Goal: Task Accomplishment & Management: Use online tool/utility

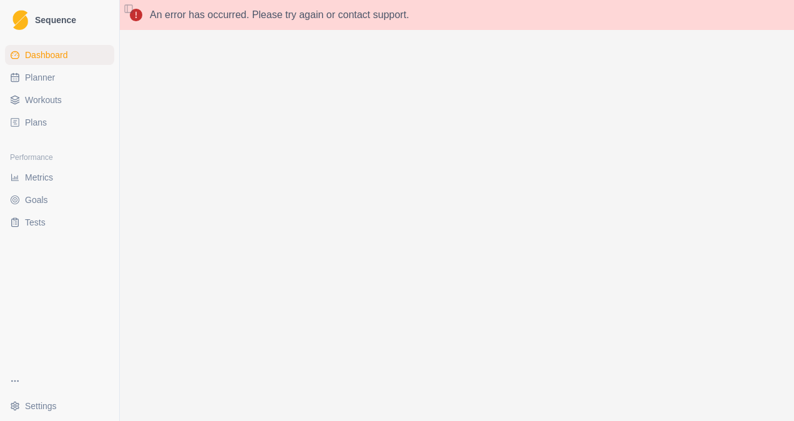
click at [69, 83] on link "Planner" at bounding box center [59, 77] width 109 height 20
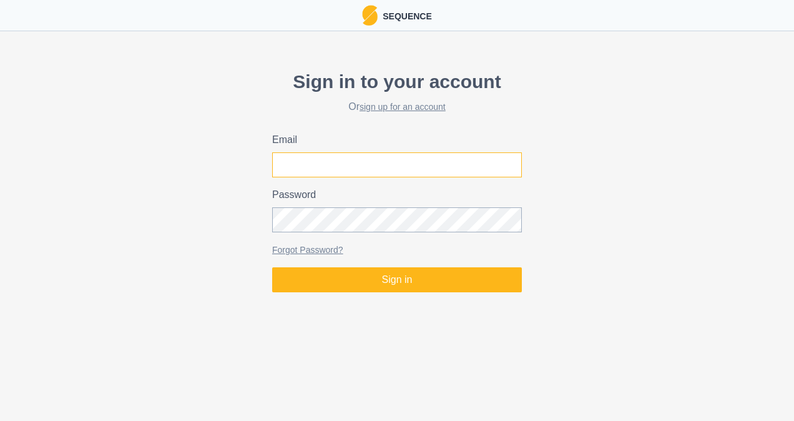
type input "[EMAIL_ADDRESS][DOMAIN_NAME]"
click at [343, 155] on input "[EMAIL_ADDRESS][DOMAIN_NAME]" at bounding box center [397, 164] width 250 height 25
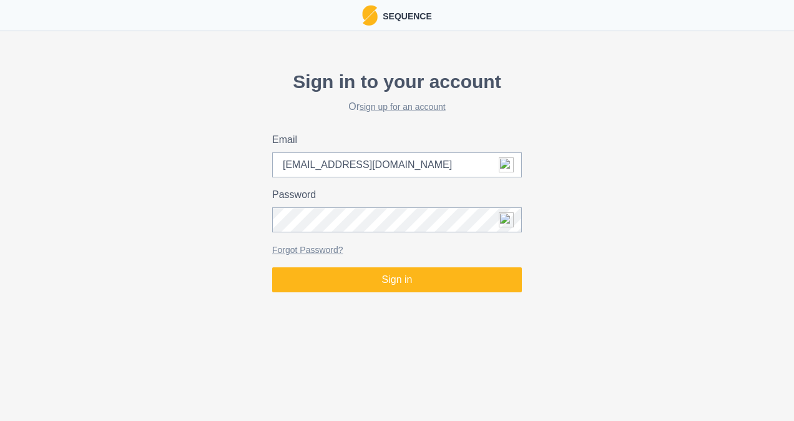
drag, startPoint x: 206, startPoint y: 234, endPoint x: 226, endPoint y: 234, distance: 20.0
click at [206, 234] on div "Sign in to your account Or sign up for an account Email Lachlan.milney@gmail.co…" at bounding box center [397, 179] width 794 height 235
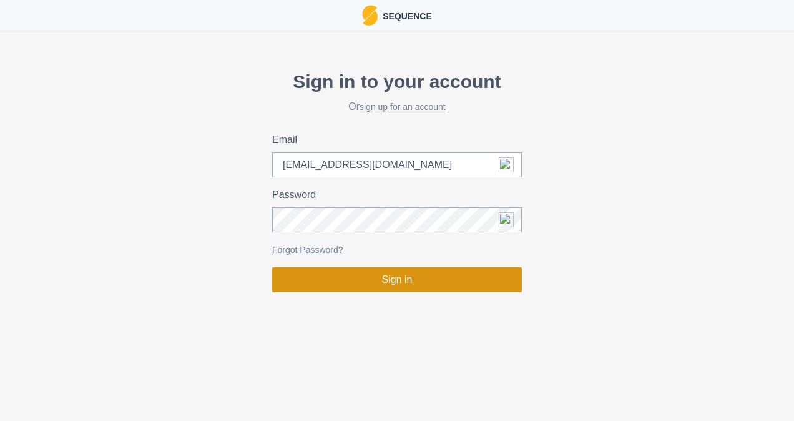
click at [319, 278] on button "Sign in" at bounding box center [397, 279] width 250 height 25
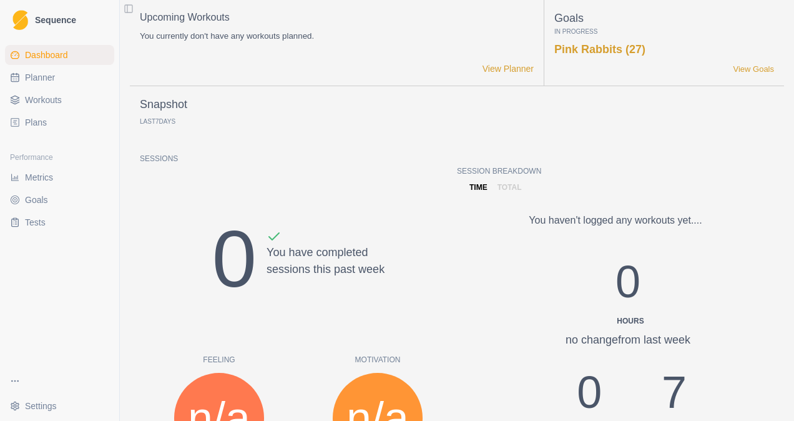
click at [41, 99] on span "Workouts" at bounding box center [43, 100] width 37 height 12
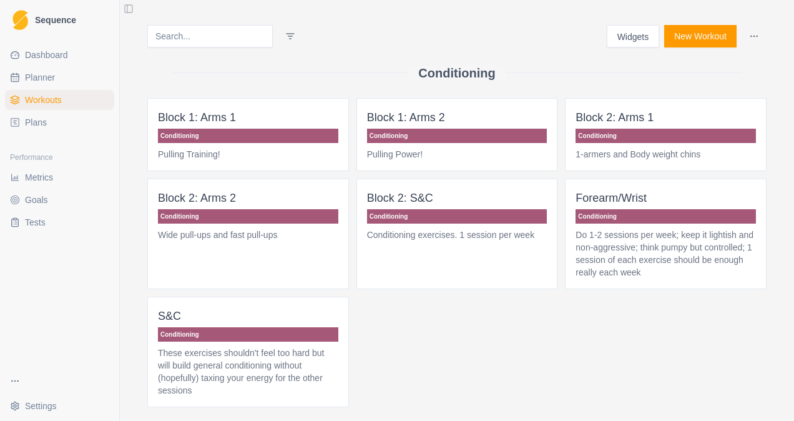
click at [41, 117] on span "Plans" at bounding box center [36, 122] width 22 height 12
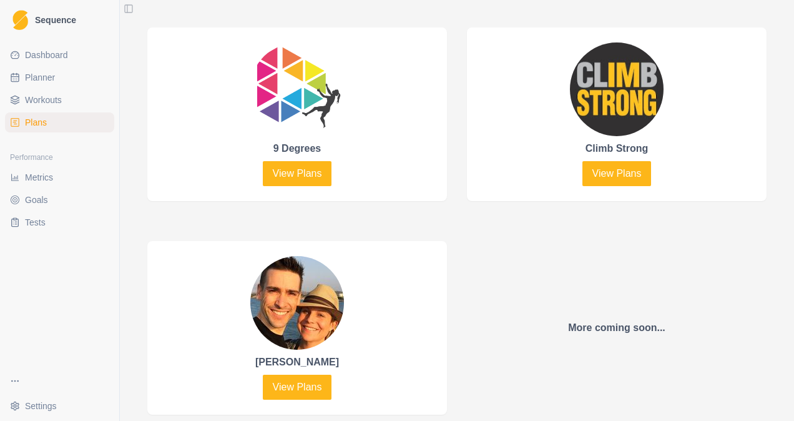
scroll to position [624, 0]
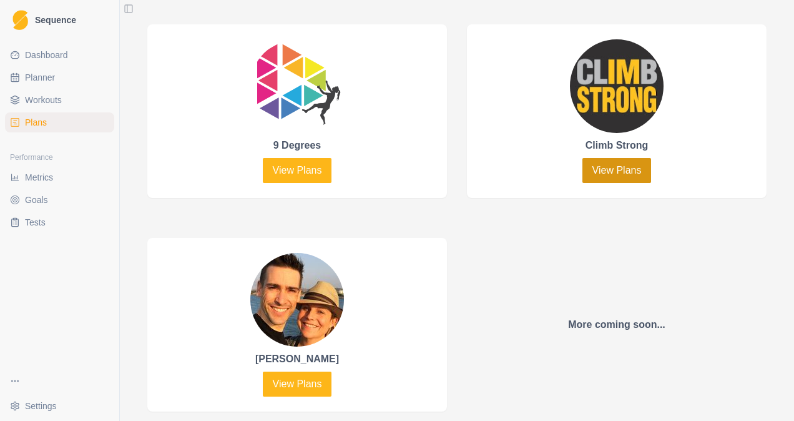
click at [604, 170] on link "View Plans" at bounding box center [616, 170] width 69 height 25
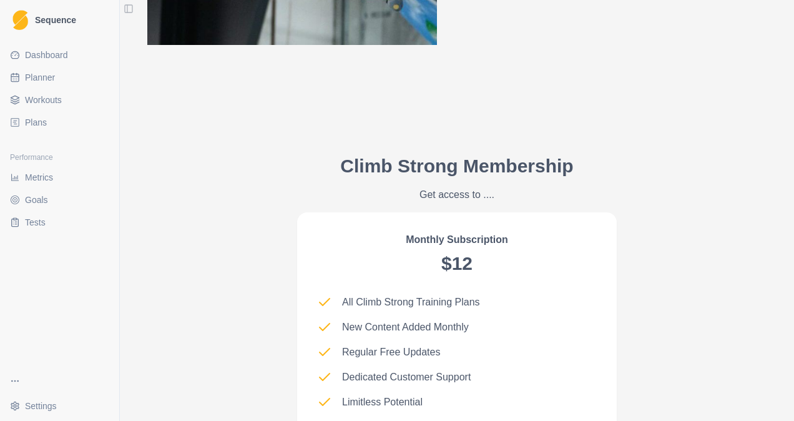
scroll to position [1289, 0]
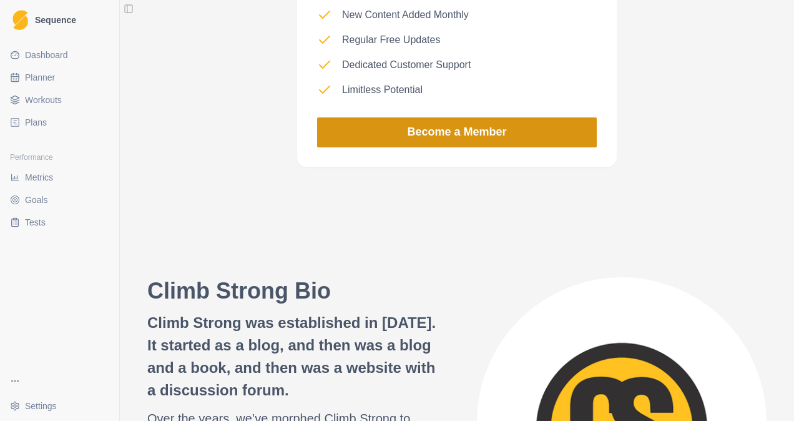
click at [401, 134] on link "Become a Member" at bounding box center [457, 132] width 280 height 30
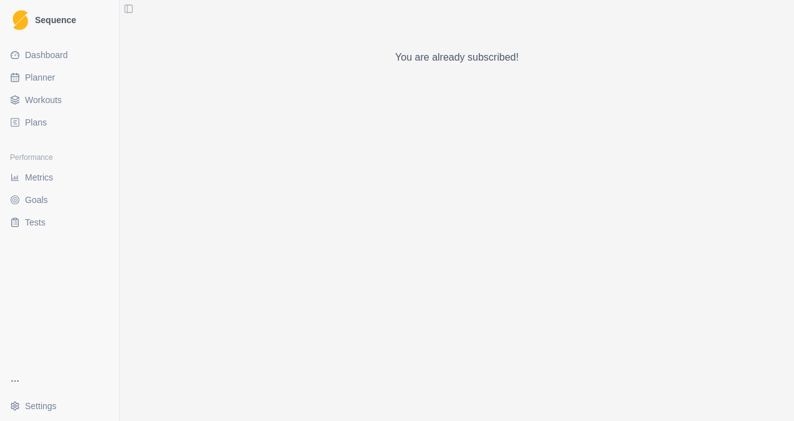
click at [37, 120] on span "Plans" at bounding box center [36, 122] width 22 height 12
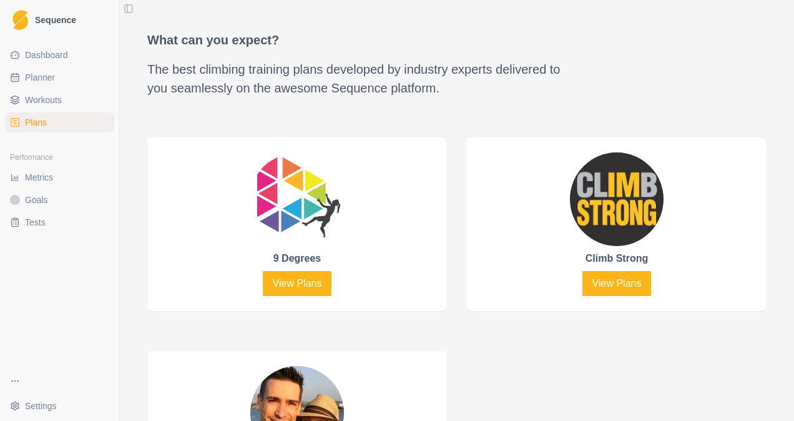
scroll to position [499, 0]
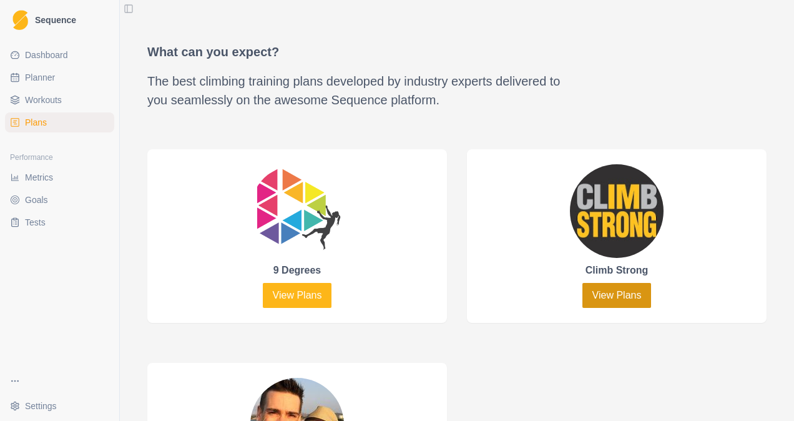
click at [598, 294] on link "View Plans" at bounding box center [616, 295] width 69 height 25
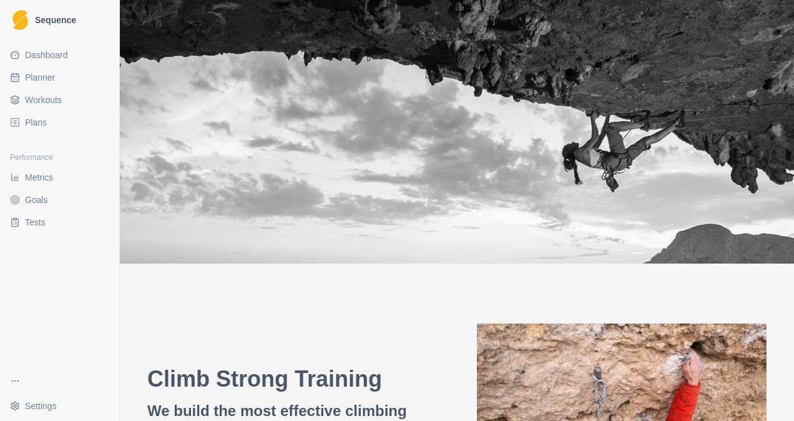
click at [129, 9] on button "Toggle Sidebar" at bounding box center [128, 8] width 17 height 17
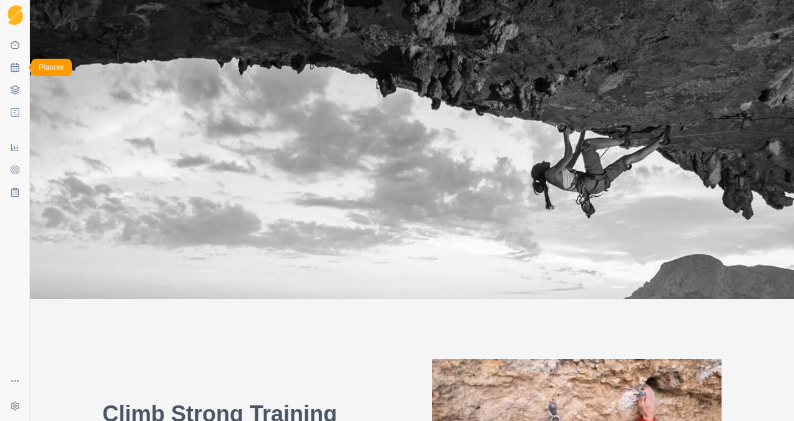
click at [16, 64] on rect at bounding box center [14, 67] width 7 height 7
select select "month"
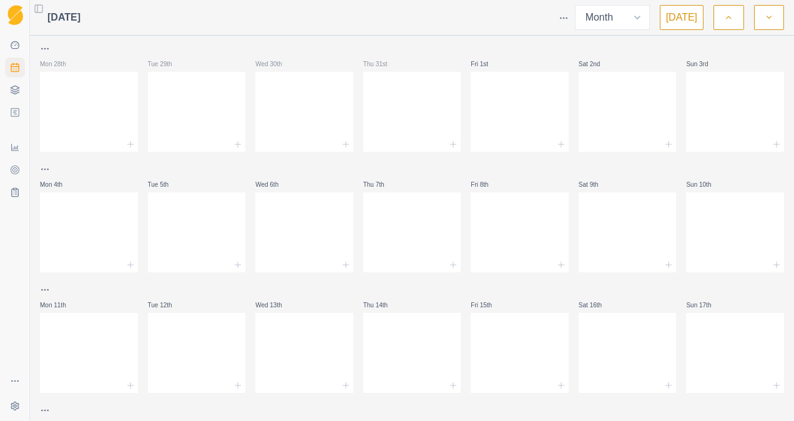
click at [685, 24] on button "[DATE]" at bounding box center [682, 17] width 44 height 25
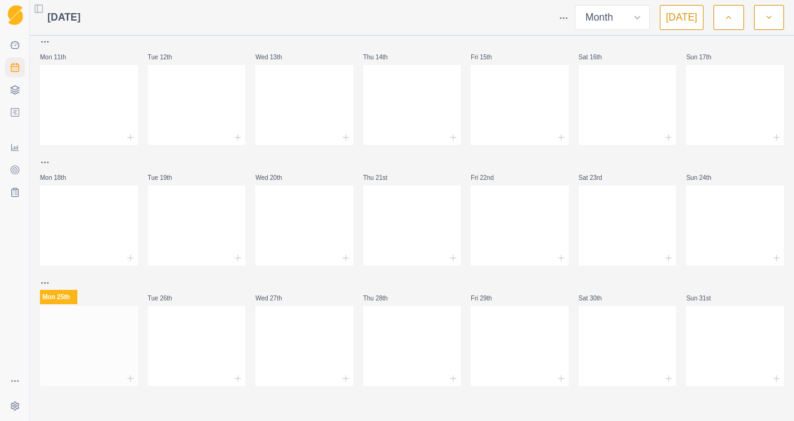
click at [123, 376] on div at bounding box center [89, 378] width 98 height 15
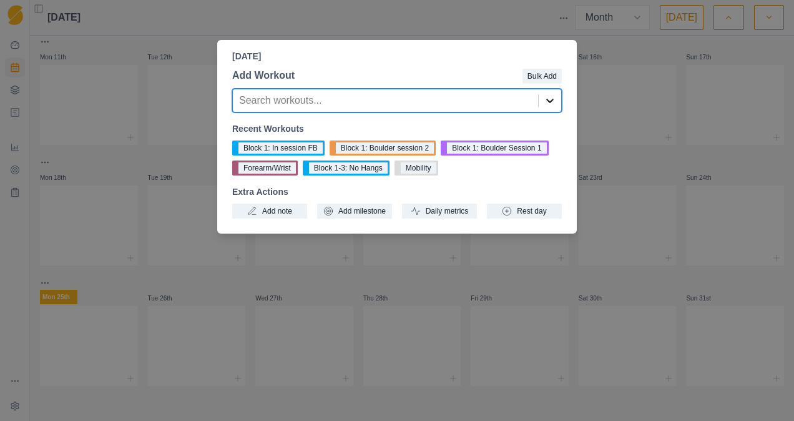
click at [539, 109] on div at bounding box center [550, 100] width 22 height 22
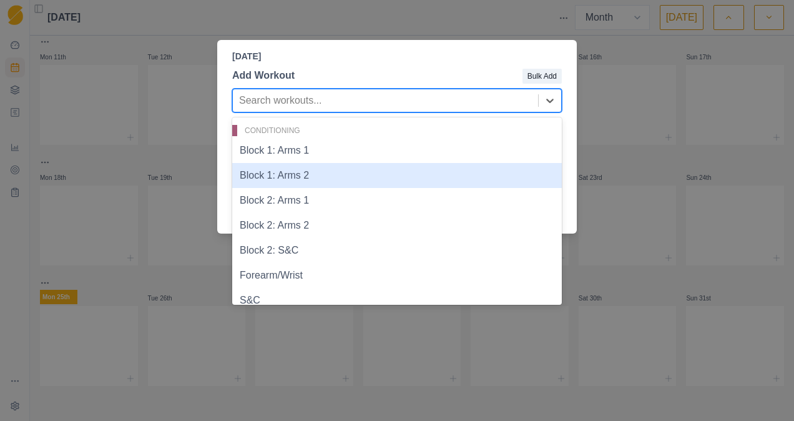
scroll to position [374, 0]
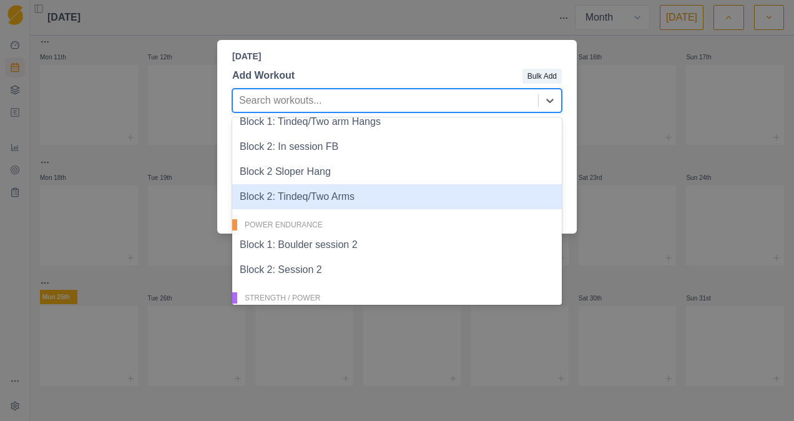
click at [146, 161] on div "Monday, August 25th, 2025 Add Workout Bulk Add 22 results available. Use Up and…" at bounding box center [397, 210] width 794 height 421
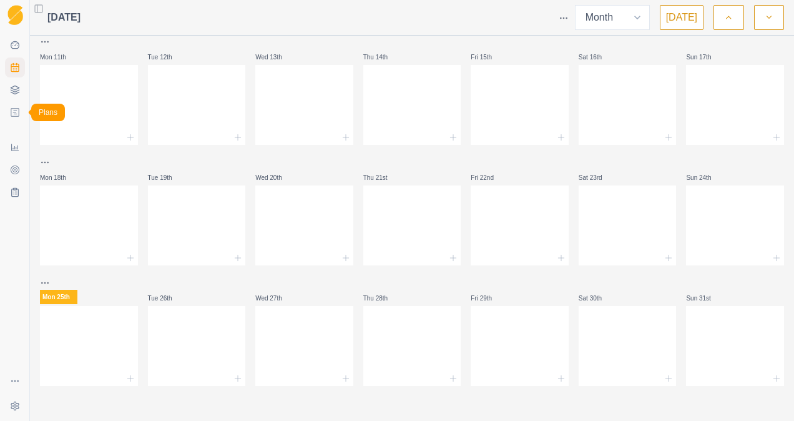
click at [14, 115] on icon at bounding box center [15, 112] width 10 height 10
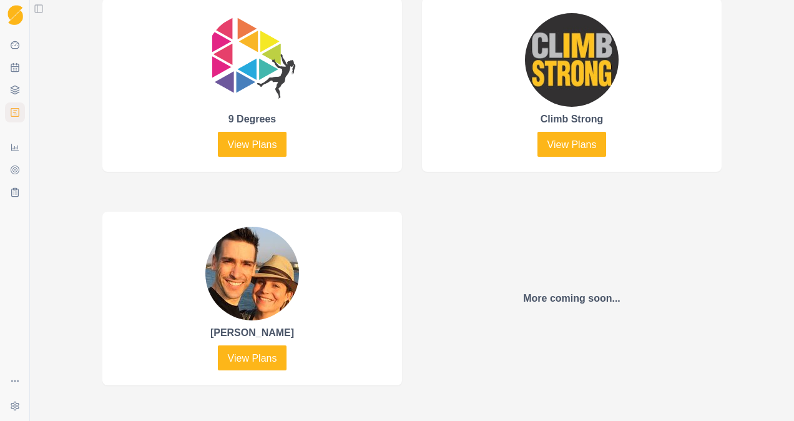
scroll to position [687, 0]
click at [557, 138] on link "View Plans" at bounding box center [571, 144] width 69 height 25
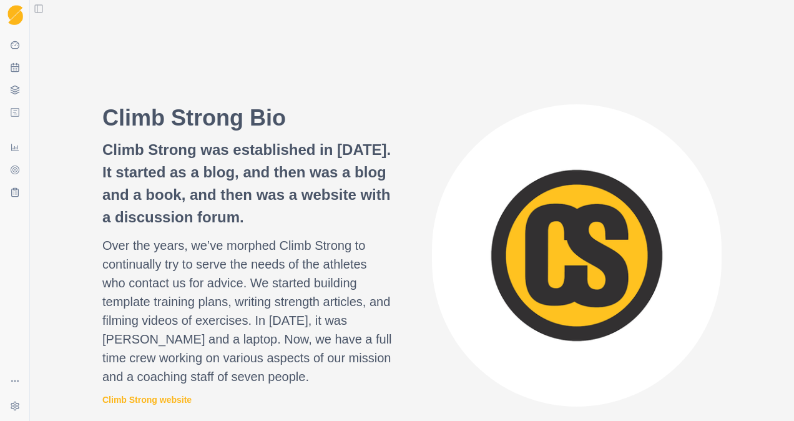
scroll to position [1248, 0]
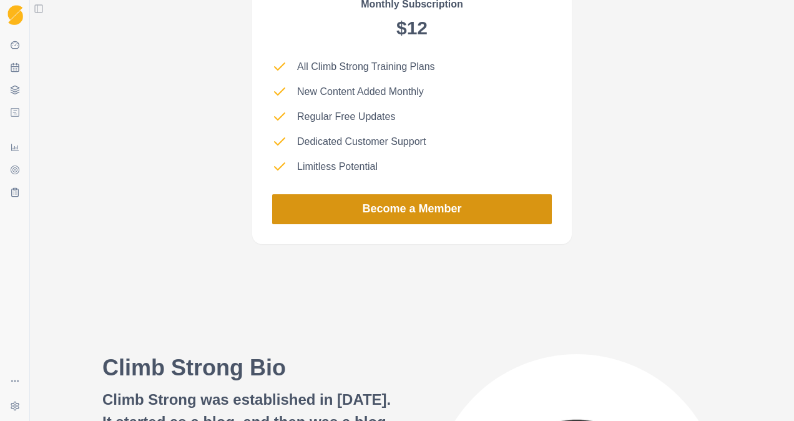
click at [368, 207] on link "Become a Member" at bounding box center [412, 209] width 280 height 30
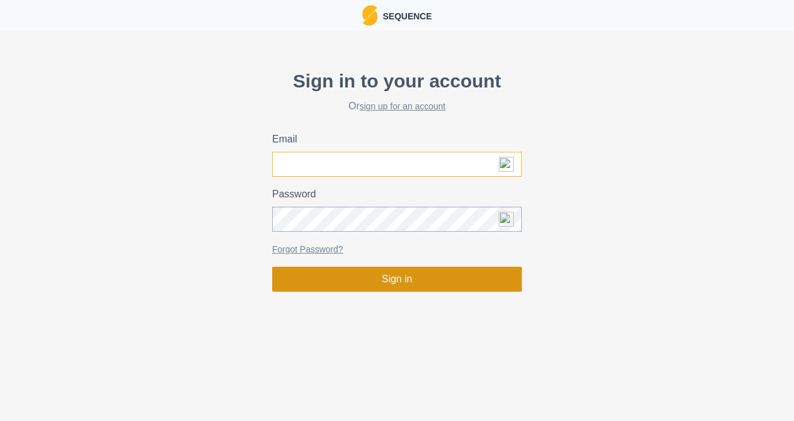
type input "[EMAIL_ADDRESS][DOMAIN_NAME]"
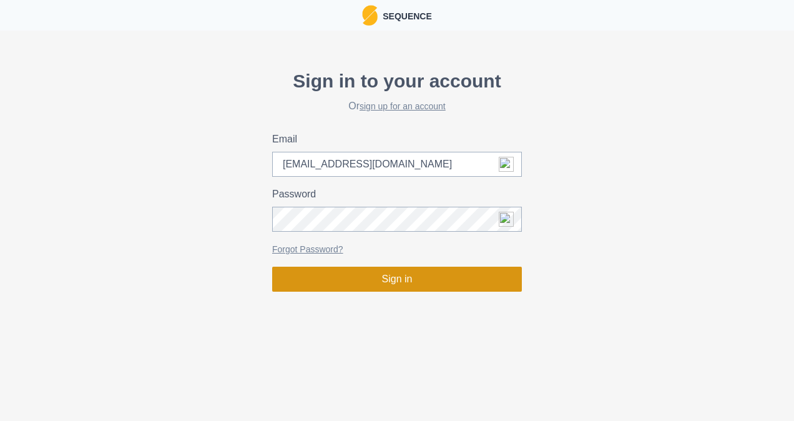
click at [351, 275] on button "Sign in" at bounding box center [397, 278] width 250 height 25
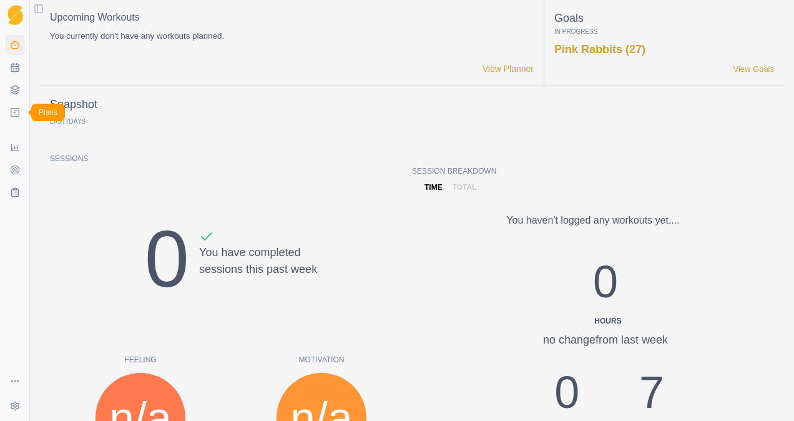
click at [11, 116] on icon at bounding box center [15, 112] width 8 height 8
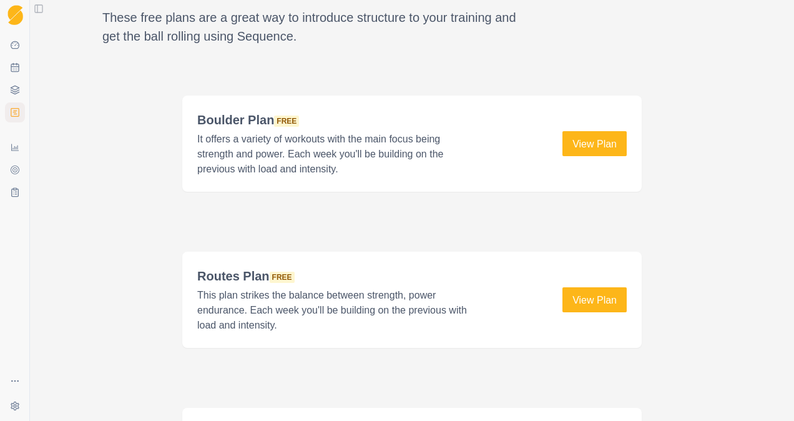
scroll to position [1748, 0]
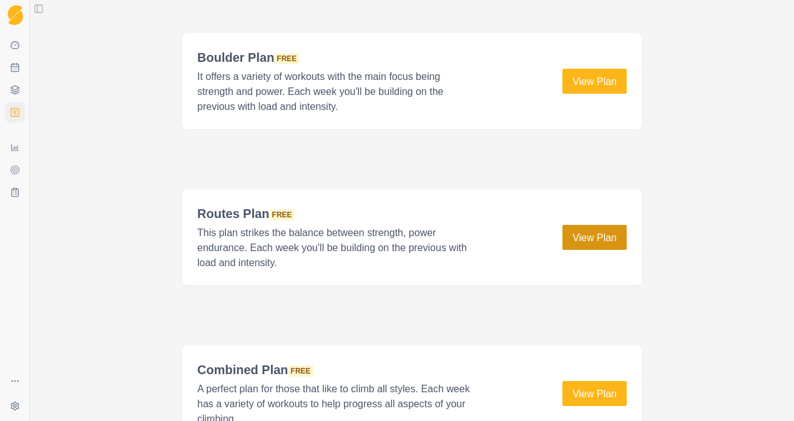
click at [594, 233] on link "View Plan" at bounding box center [594, 237] width 64 height 25
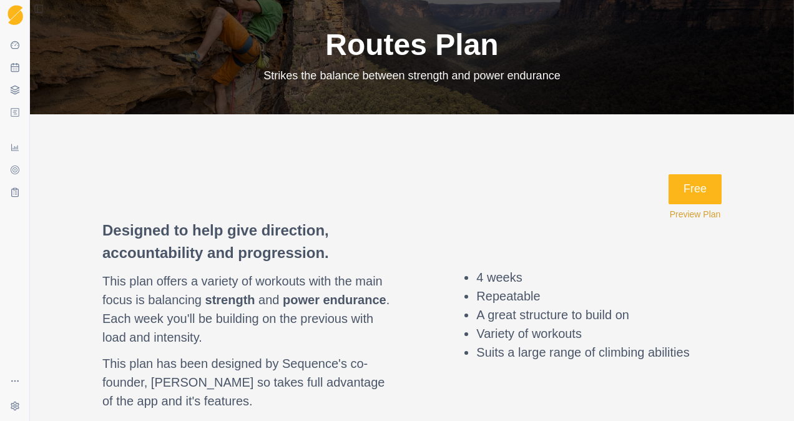
scroll to position [125, 0]
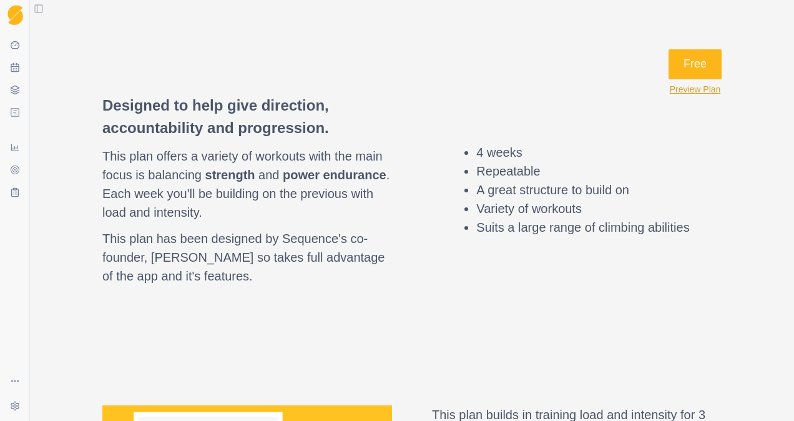
click at [682, 89] on button "Preview Plan" at bounding box center [695, 89] width 51 height 10
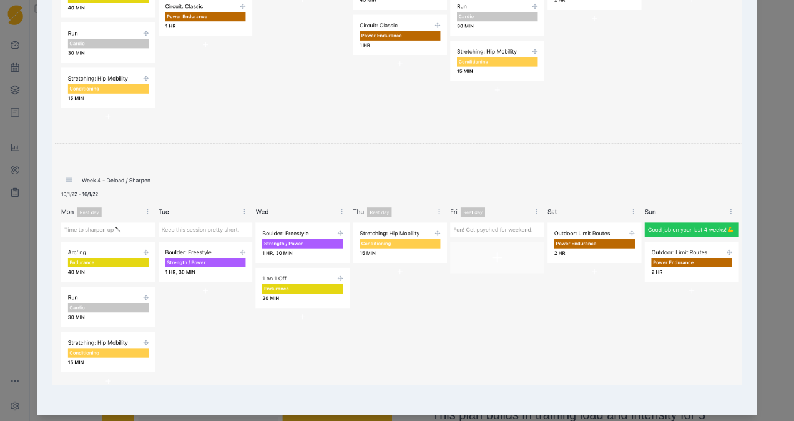
scroll to position [707, 0]
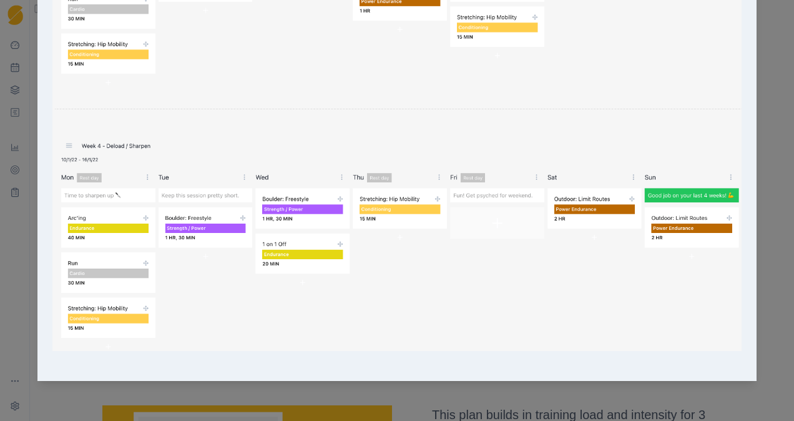
click at [443, 402] on div "Routes Plan Preview" at bounding box center [397, 210] width 794 height 421
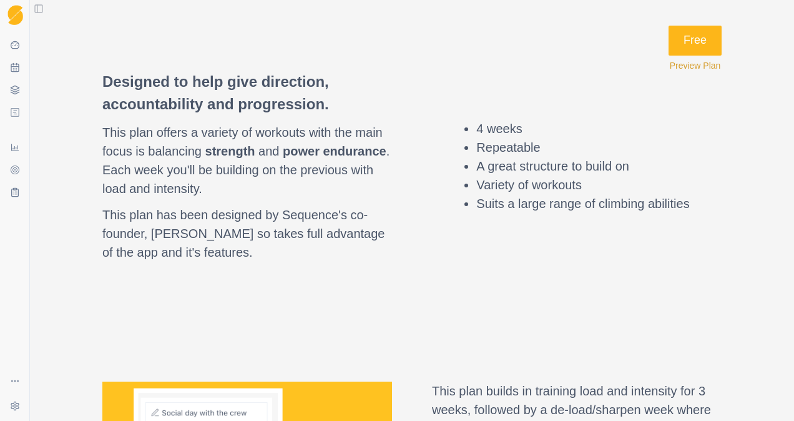
scroll to position [0, 0]
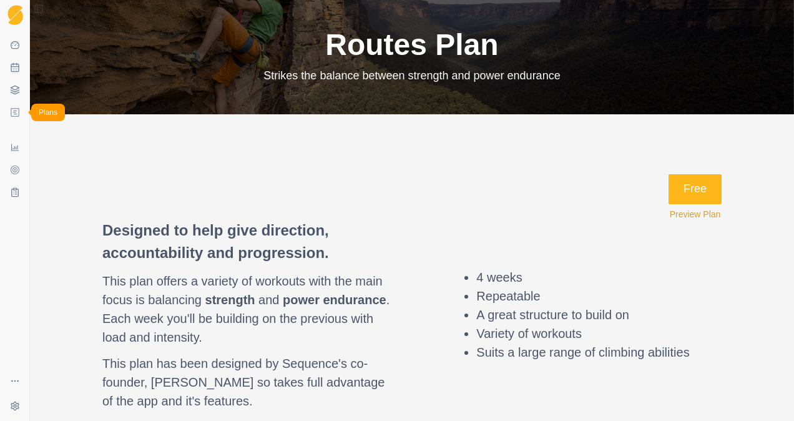
click at [12, 104] on link "Plans" at bounding box center [15, 112] width 20 height 20
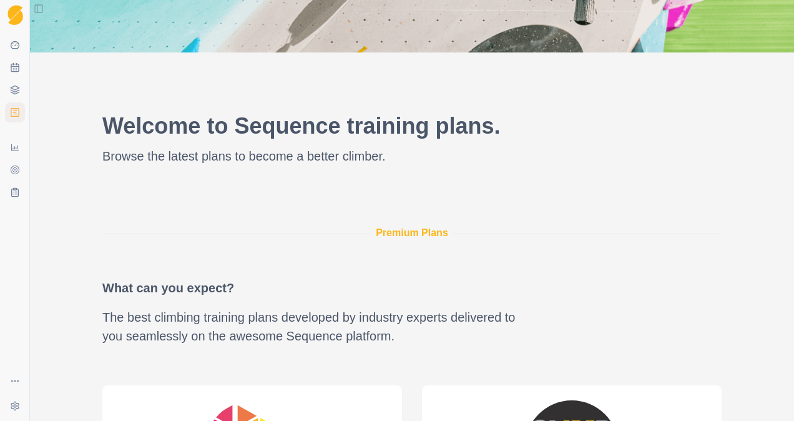
scroll to position [499, 0]
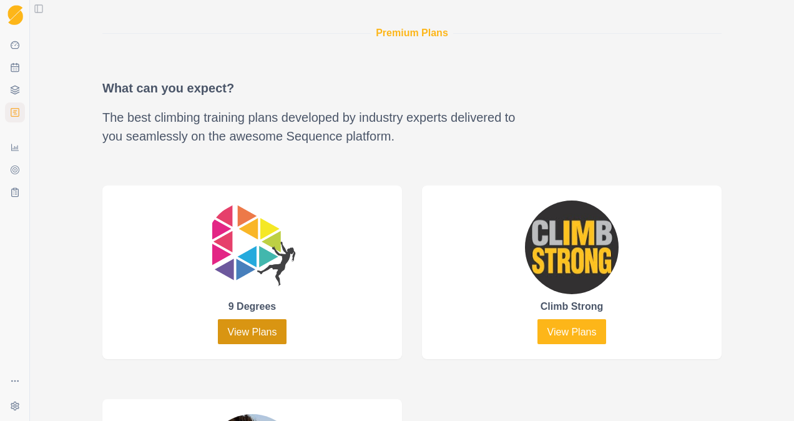
click at [244, 323] on link "View Plans" at bounding box center [252, 331] width 69 height 25
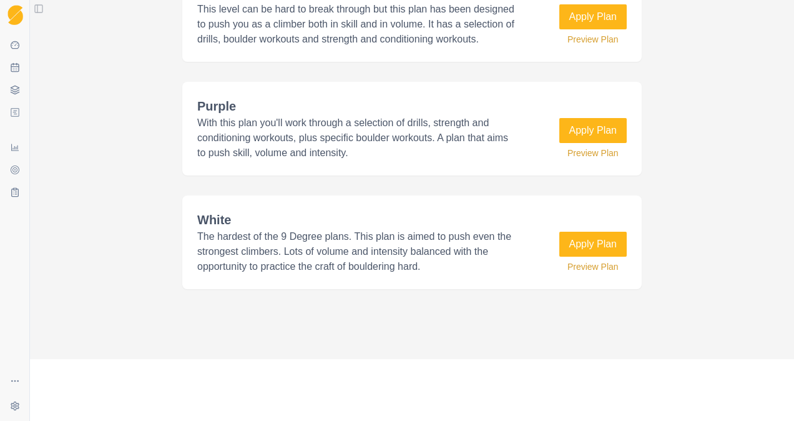
scroll to position [1123, 0]
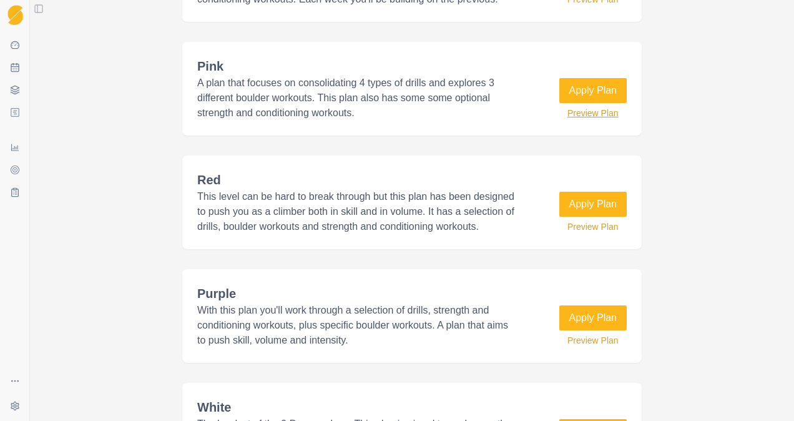
click at [577, 118] on button "Preview Plan" at bounding box center [592, 113] width 51 height 10
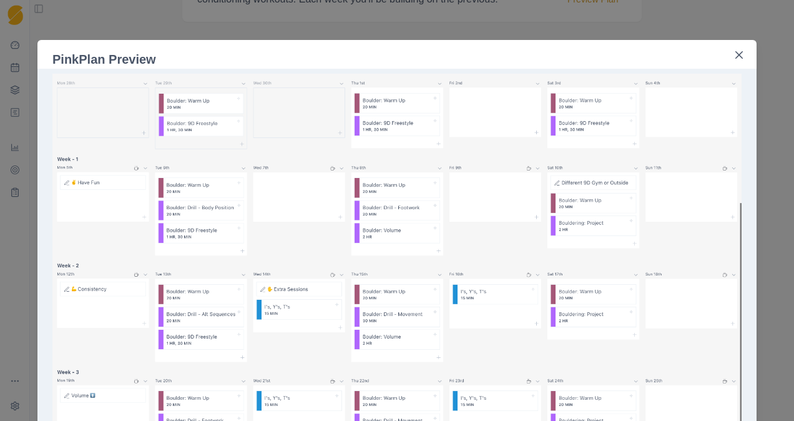
click at [263, 32] on div "Pink Plan Preview" at bounding box center [397, 210] width 794 height 421
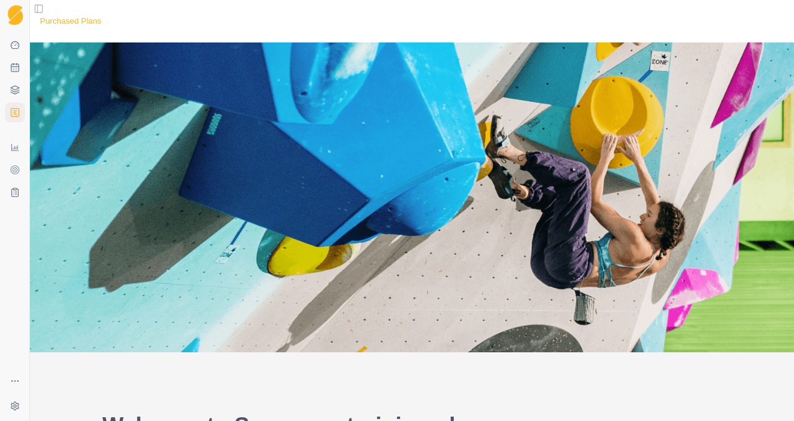
click at [72, 17] on link "Purchased Plans" at bounding box center [70, 21] width 61 height 12
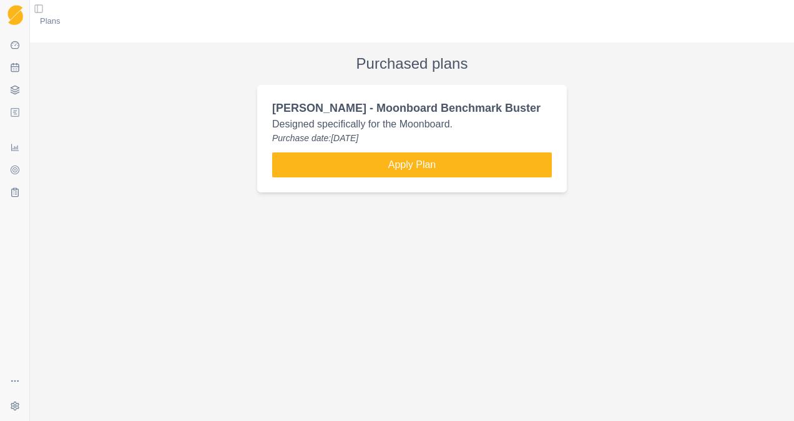
click at [37, 9] on button "Toggle Sidebar" at bounding box center [38, 8] width 17 height 17
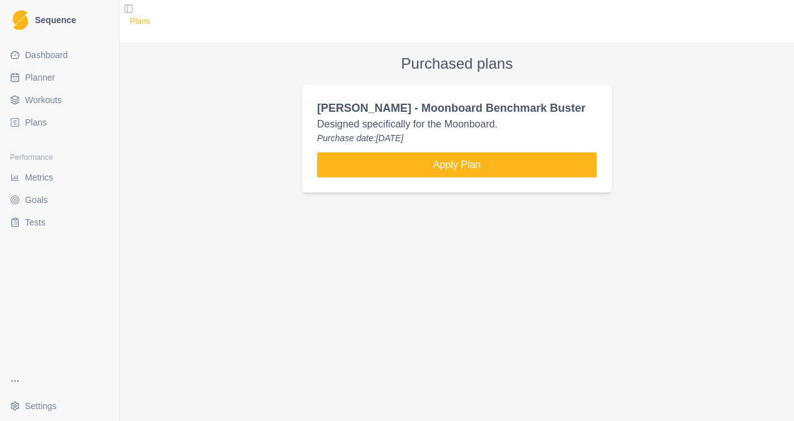
click at [134, 20] on link "Plans" at bounding box center [140, 21] width 21 height 12
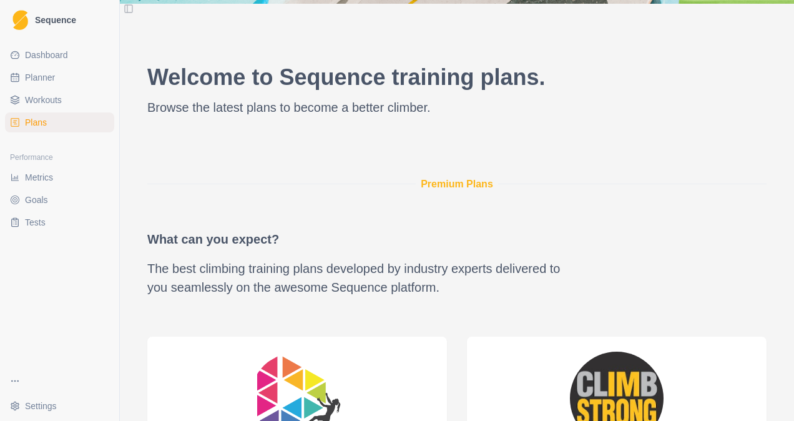
scroll to position [624, 0]
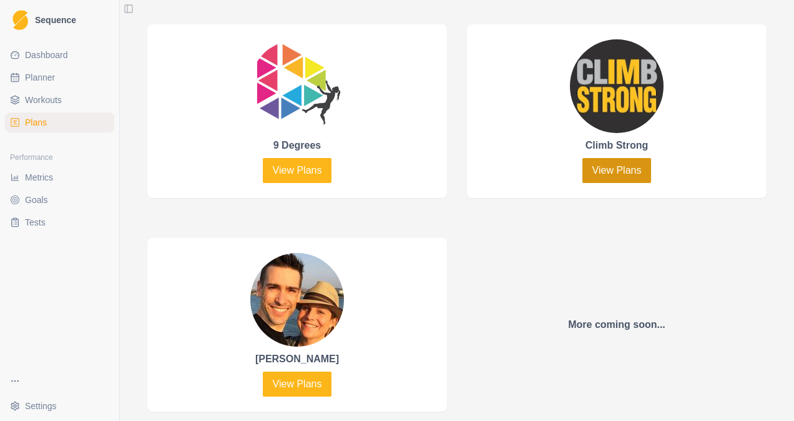
click at [584, 165] on link "View Plans" at bounding box center [616, 170] width 69 height 25
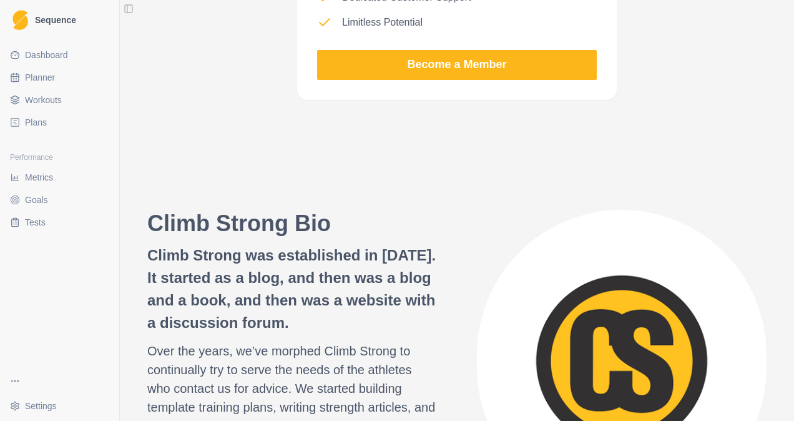
scroll to position [1227, 0]
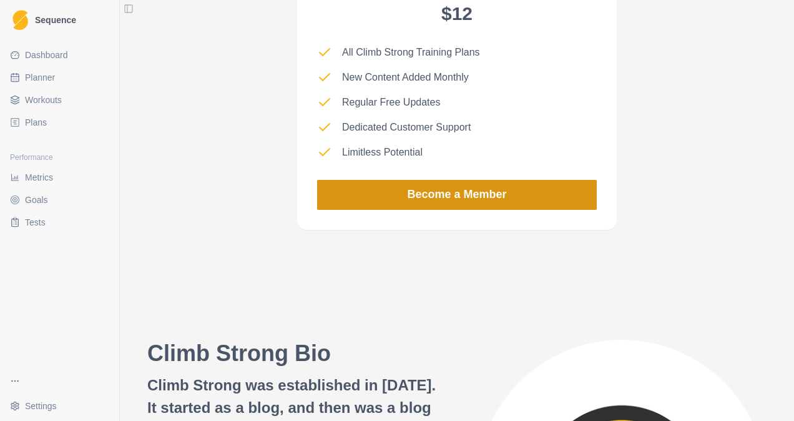
click at [427, 191] on link "Become a Member" at bounding box center [457, 195] width 280 height 30
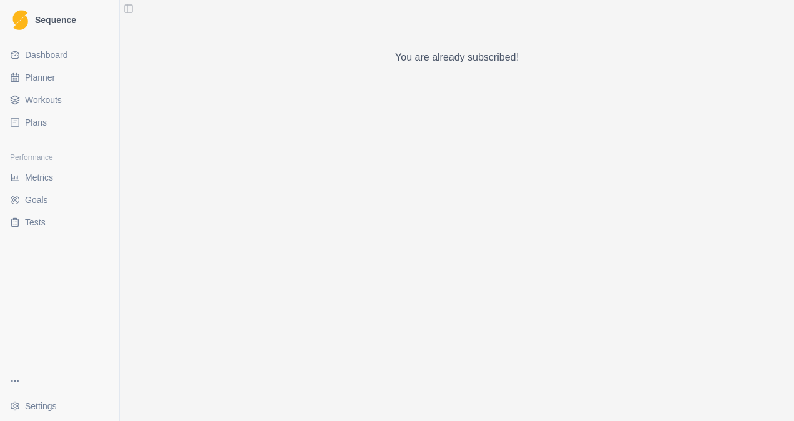
click at [12, 378] on html "Sequence Dashboard Planner Workouts Plans Performance Metrics Goals Tests Setti…" at bounding box center [397, 210] width 794 height 421
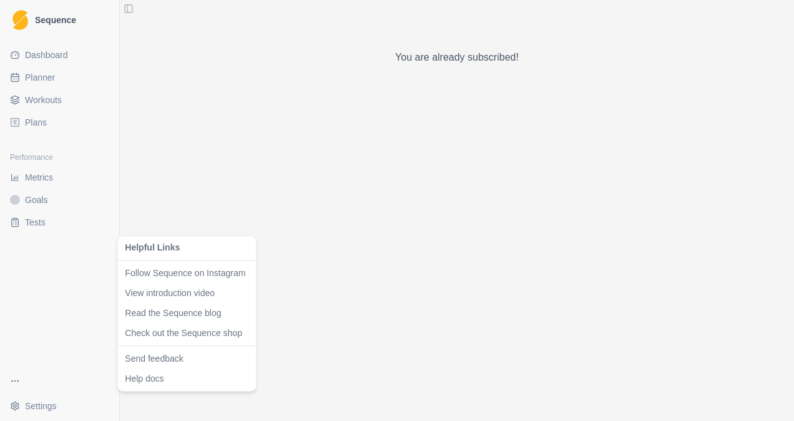
click at [35, 124] on html "Sequence Dashboard Planner Workouts Plans Performance Metrics Goals Tests Setti…" at bounding box center [397, 210] width 794 height 421
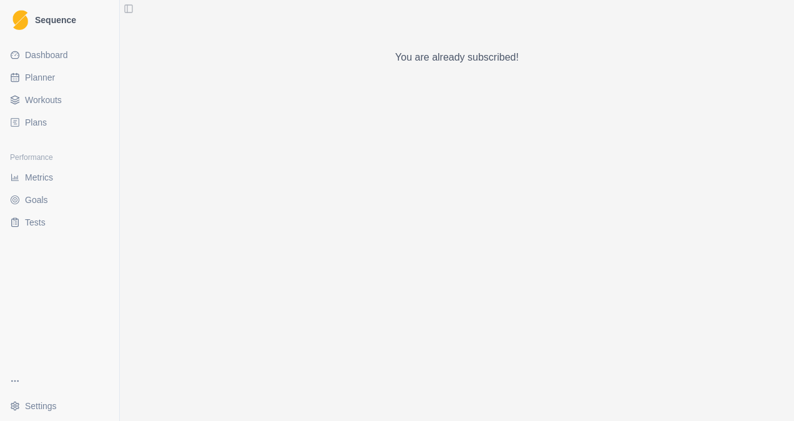
click at [35, 124] on span "Plans" at bounding box center [36, 122] width 22 height 12
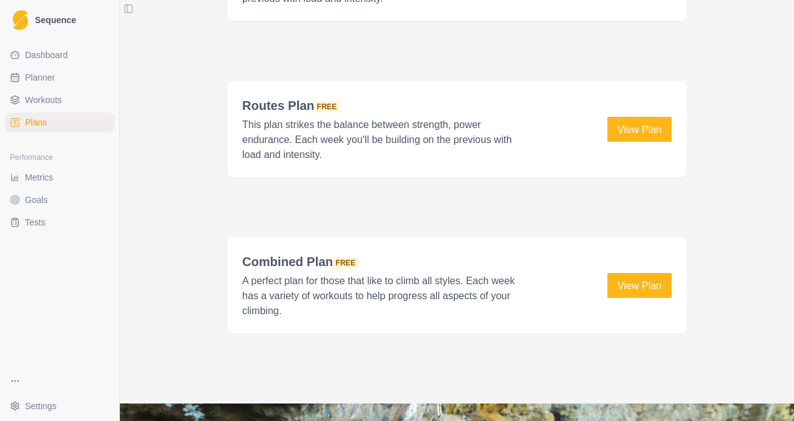
scroll to position [1748, 0]
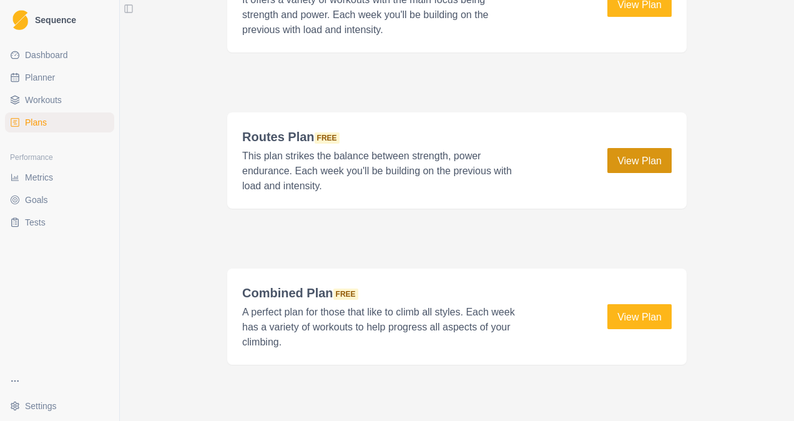
click at [629, 148] on link "View Plan" at bounding box center [639, 160] width 64 height 25
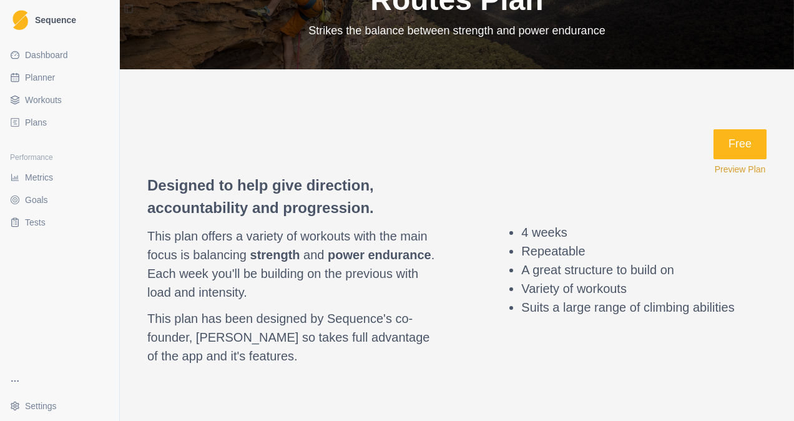
scroll to position [62, 0]
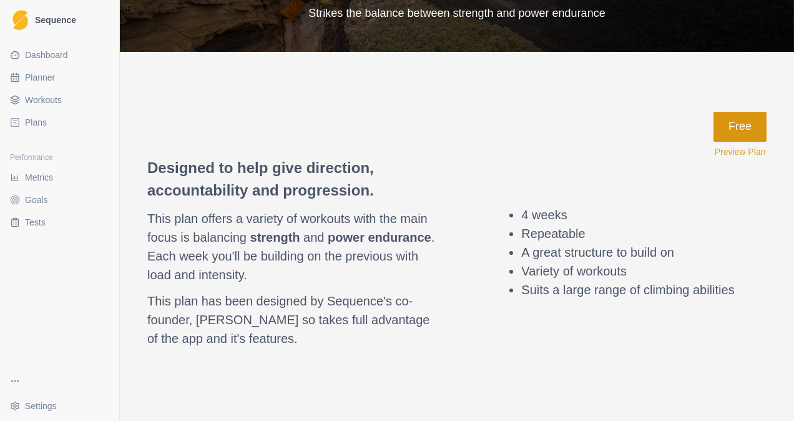
click at [726, 134] on button "Free" at bounding box center [739, 127] width 53 height 30
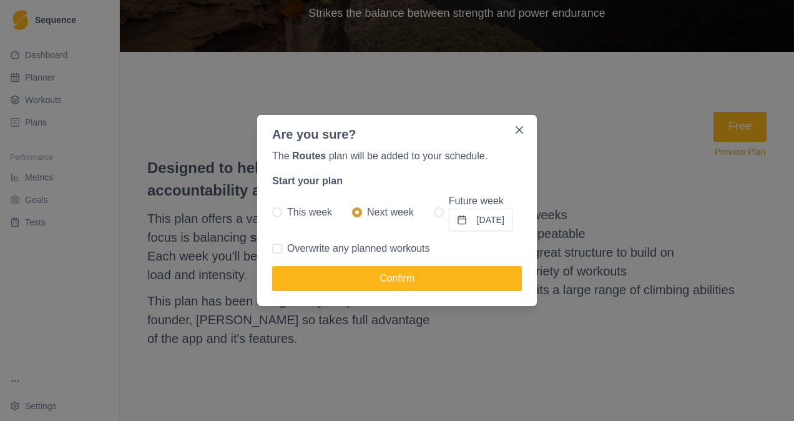
click at [278, 218] on label "This week" at bounding box center [302, 211] width 60 height 37
click at [272, 213] on input "This week" at bounding box center [271, 212] width 1 height 1
radio input "true"
click at [281, 249] on span at bounding box center [277, 248] width 10 height 10
click at [272, 249] on input "Overwrite any planned workouts" at bounding box center [271, 248] width 1 height 1
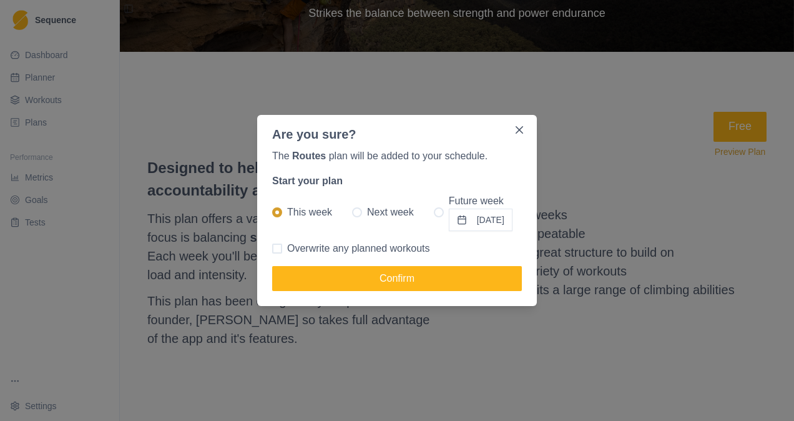
checkbox input "true"
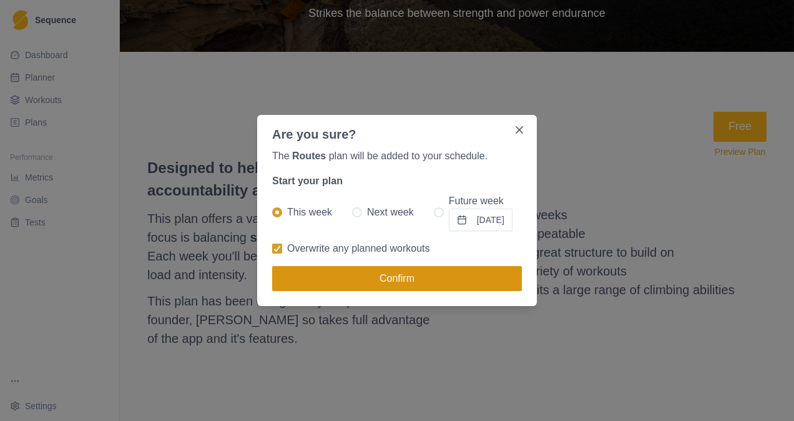
click at [389, 276] on button "Confirm" at bounding box center [397, 278] width 250 height 25
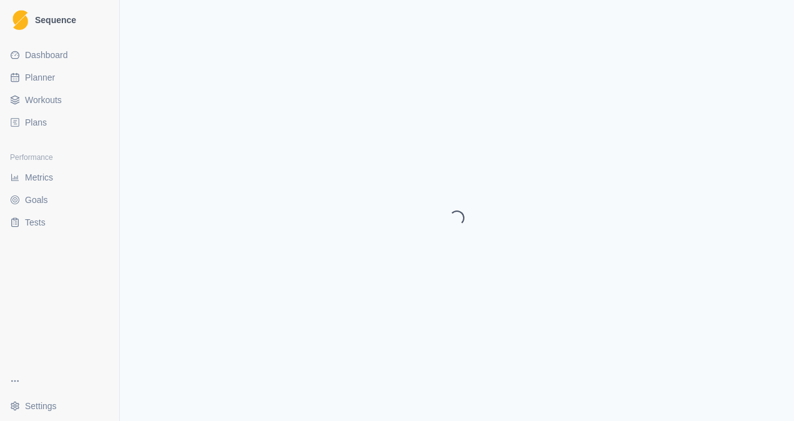
select select "month"
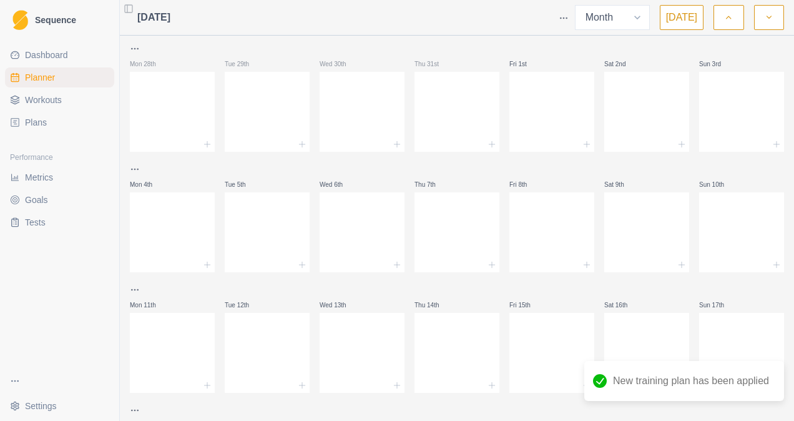
scroll to position [313, 0]
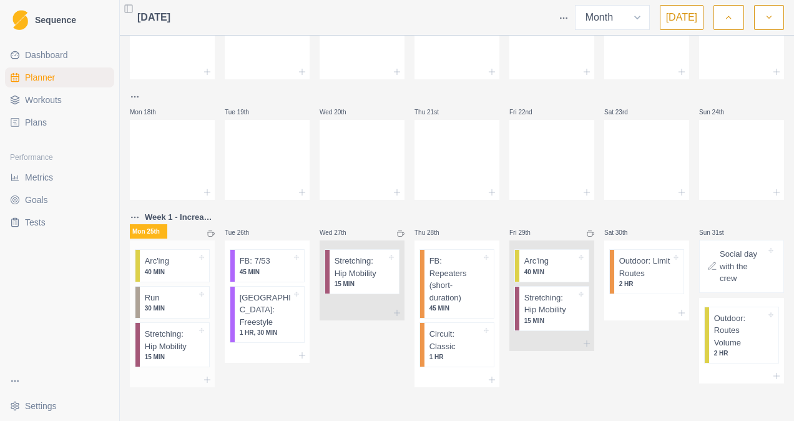
click at [185, 266] on div at bounding box center [182, 261] width 27 height 12
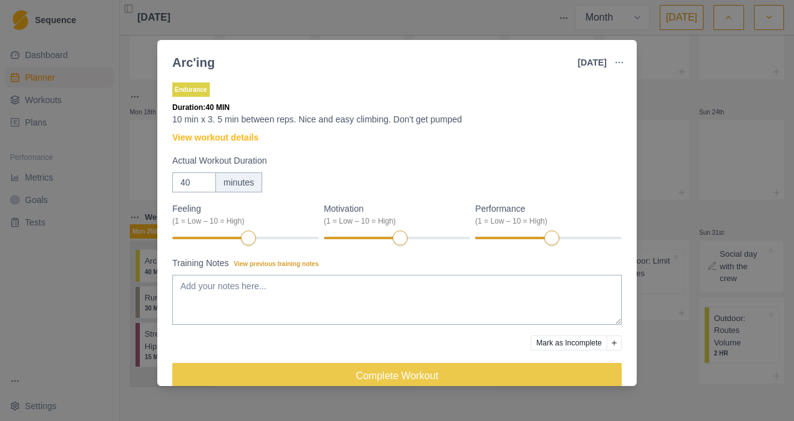
click at [134, 155] on div "Arc'ing [DATE] Link To Goal View Workout Metrics Edit Original Workout Reschedu…" at bounding box center [397, 210] width 794 height 421
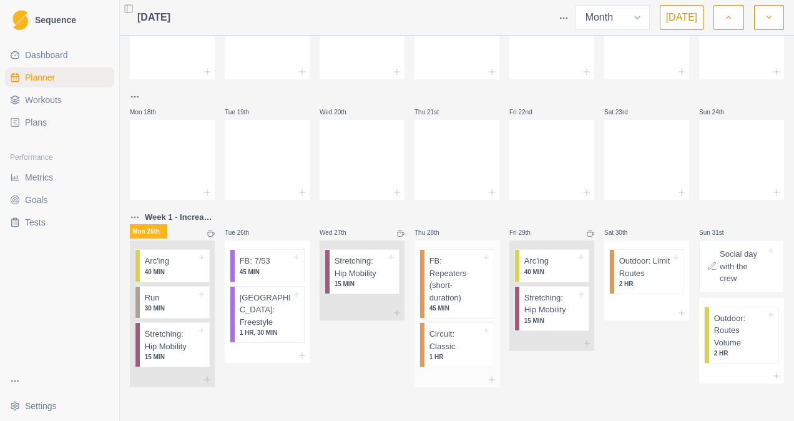
click at [439, 328] on p "Circuit: Classic" at bounding box center [455, 340] width 52 height 24
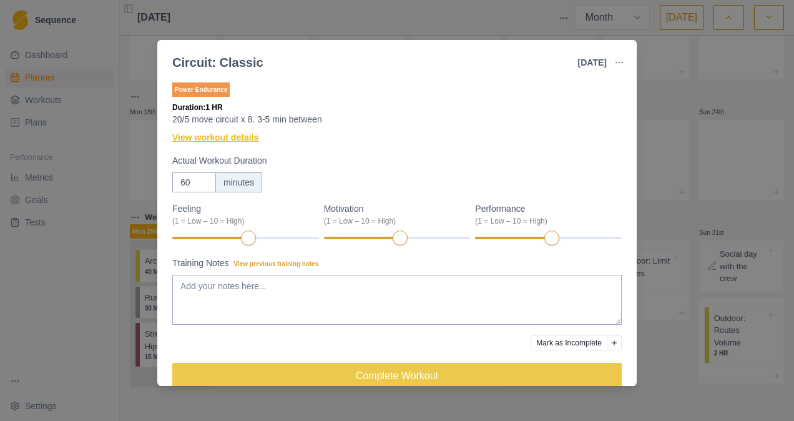
click at [219, 140] on link "View workout details" at bounding box center [215, 137] width 86 height 13
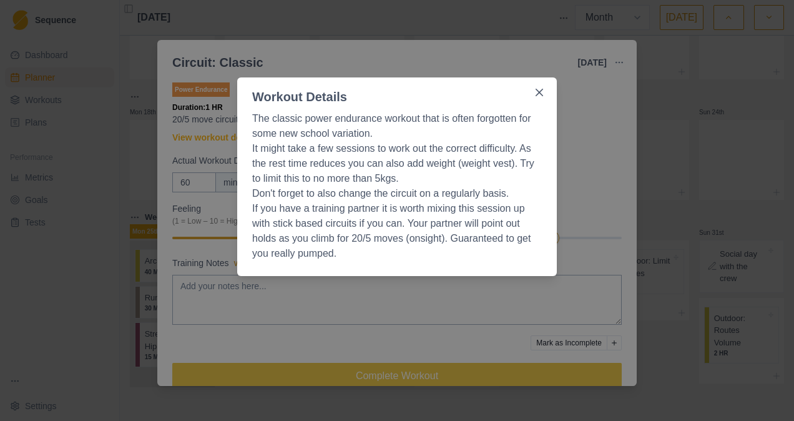
click at [554, 204] on div "The classic power endurance workout that is often forgotten for some new school…" at bounding box center [397, 191] width 320 height 170
click at [535, 102] on header "Workout Details" at bounding box center [397, 91] width 320 height 29
click at [537, 96] on button "Close" at bounding box center [539, 92] width 20 height 20
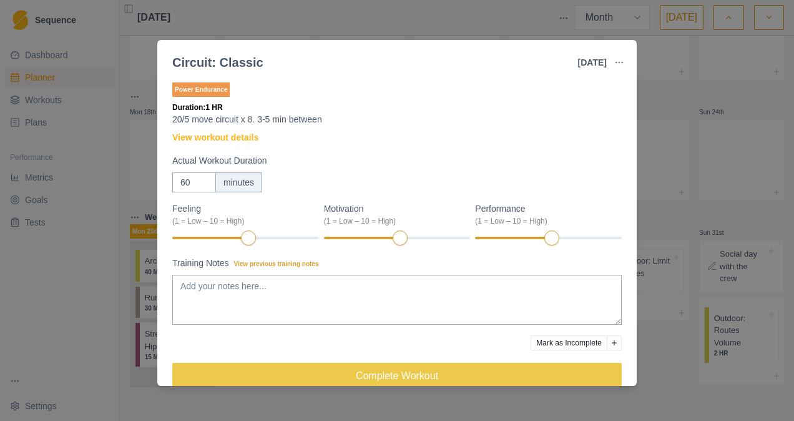
click at [280, 32] on div "Circuit: Classic [DATE] Link To Goal View Workout Metrics Edit Original Workout…" at bounding box center [397, 210] width 794 height 421
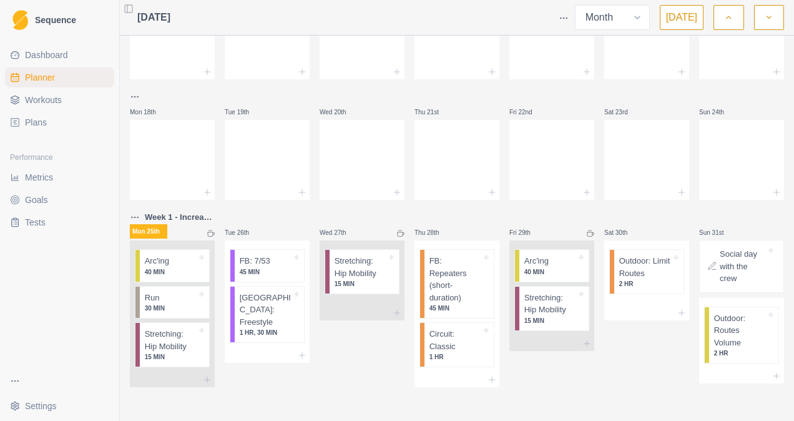
click at [720, 270] on p "Social day with the crew" at bounding box center [743, 266] width 46 height 37
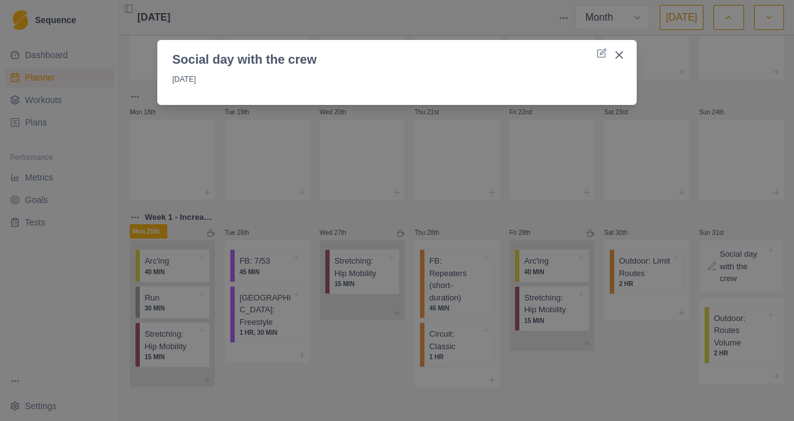
click at [365, 162] on div "Social day with the crew [DATE]" at bounding box center [397, 210] width 794 height 421
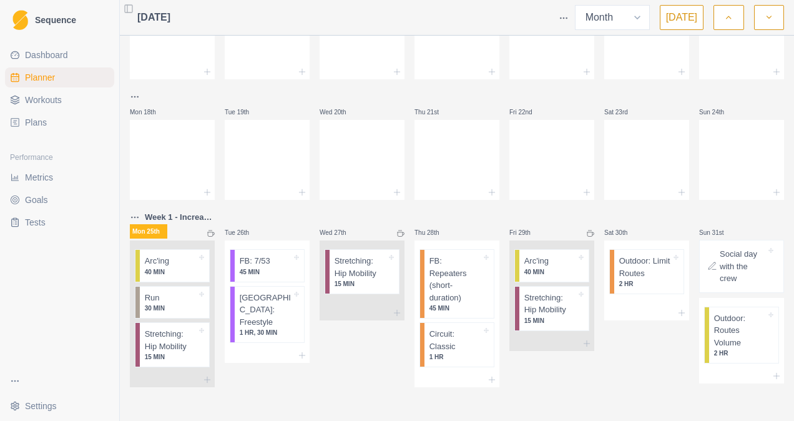
click at [765, 22] on icon "button" at bounding box center [769, 17] width 9 height 12
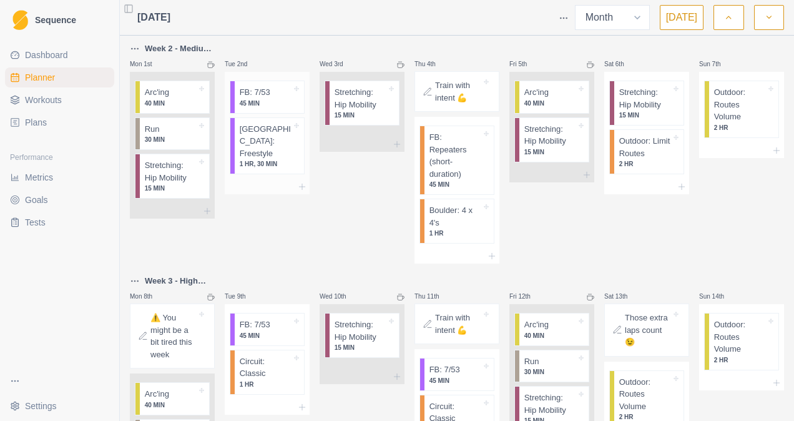
click at [252, 140] on p "[GEOGRAPHIC_DATA]: Freestyle" at bounding box center [266, 141] width 52 height 37
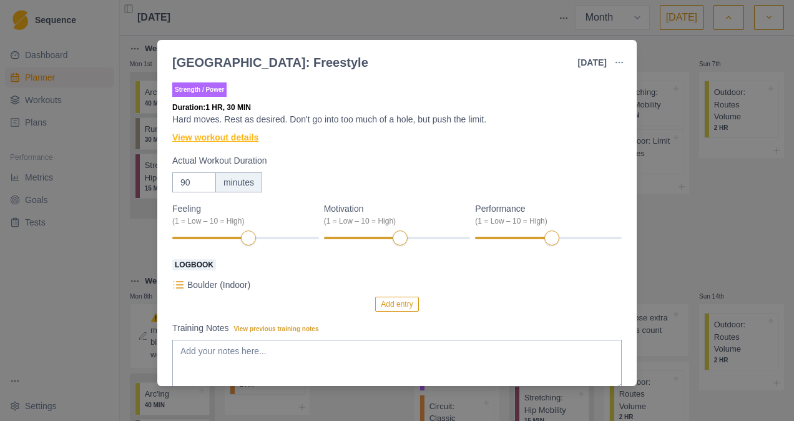
click at [228, 141] on link "View workout details" at bounding box center [215, 137] width 86 height 13
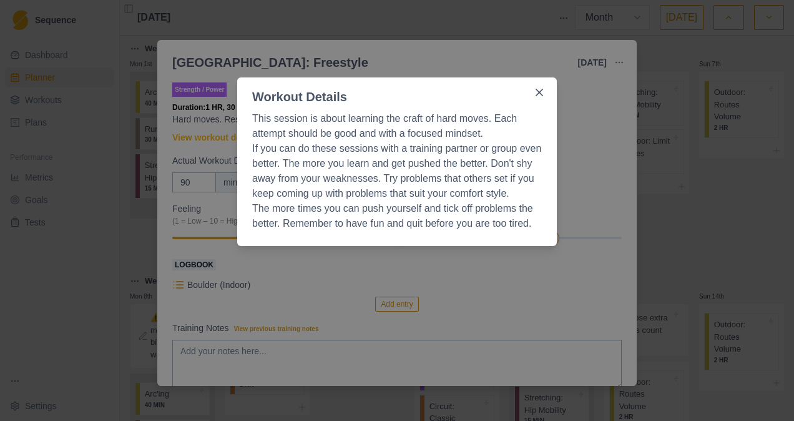
click at [187, 199] on div "Workout Details This session is about learning the craft of hard moves. Each at…" at bounding box center [397, 210] width 794 height 421
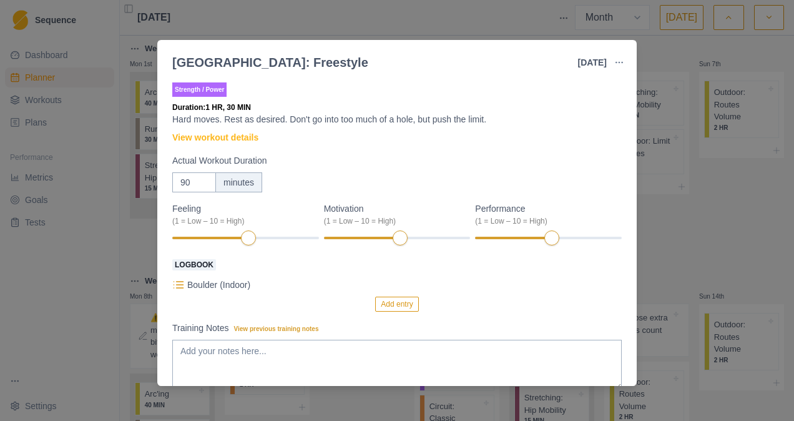
click at [129, 235] on div "Boulder: Freestyle [DATE] Link To Goal View Workout Metrics Edit Original Worko…" at bounding box center [397, 210] width 794 height 421
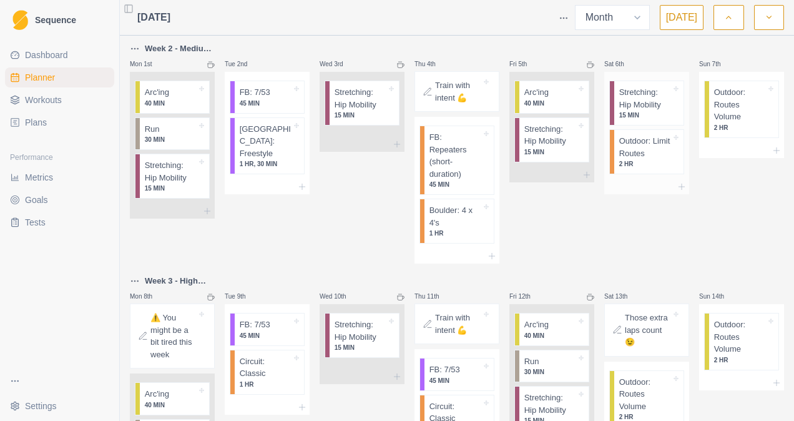
click at [647, 162] on p "2 HR" at bounding box center [645, 163] width 52 height 9
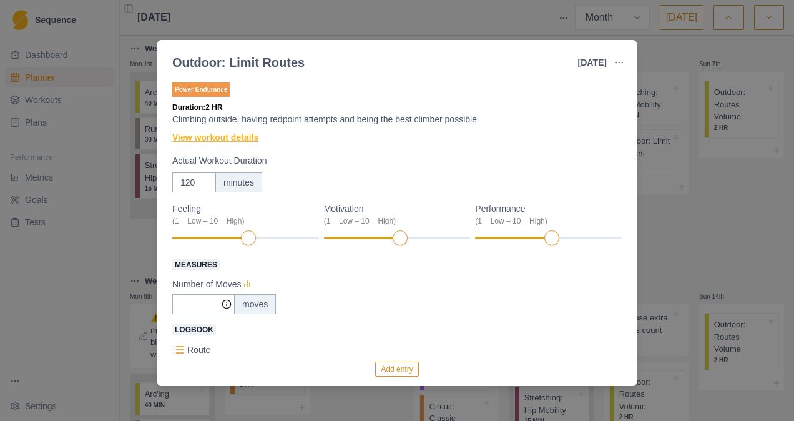
click at [241, 132] on link "View workout details" at bounding box center [215, 137] width 86 height 13
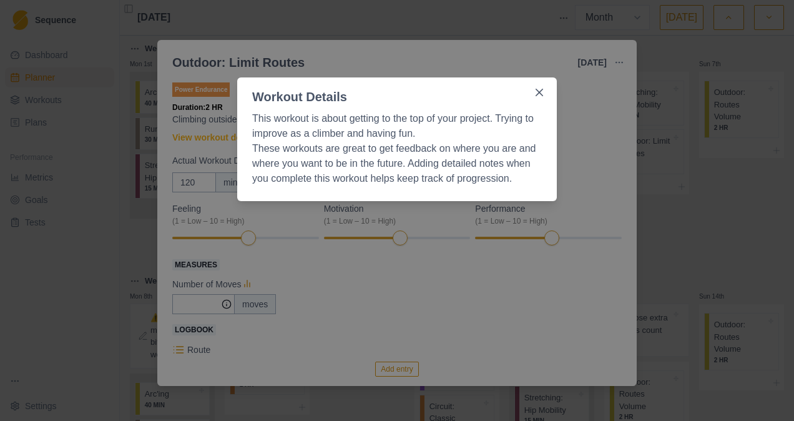
click at [117, 192] on div "Workout Details This workout is about getting to the top of your project. Tryin…" at bounding box center [397, 210] width 794 height 421
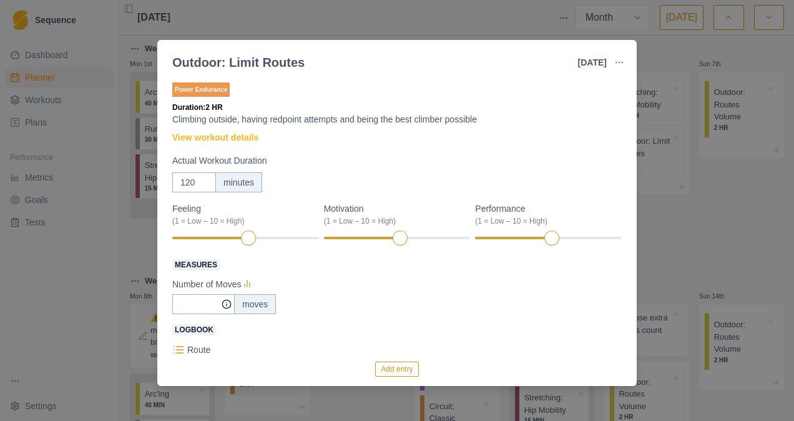
click at [117, 192] on div "Outdoor: Limit Routes [DATE] Link To Goal View Workout Metrics Edit Original Wo…" at bounding box center [397, 210] width 794 height 421
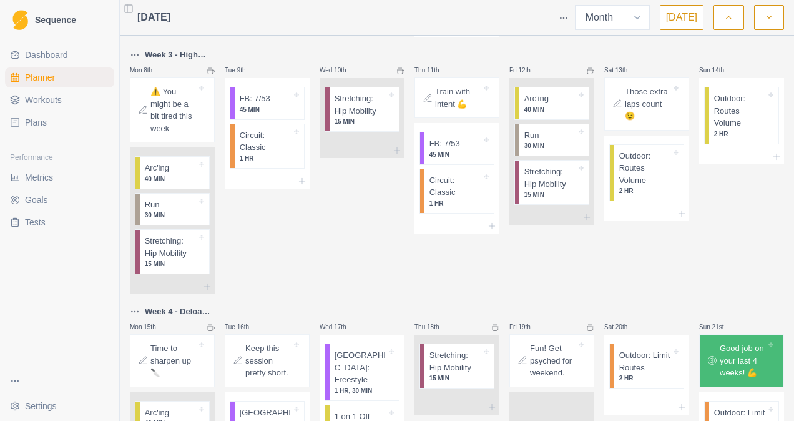
scroll to position [374, 0]
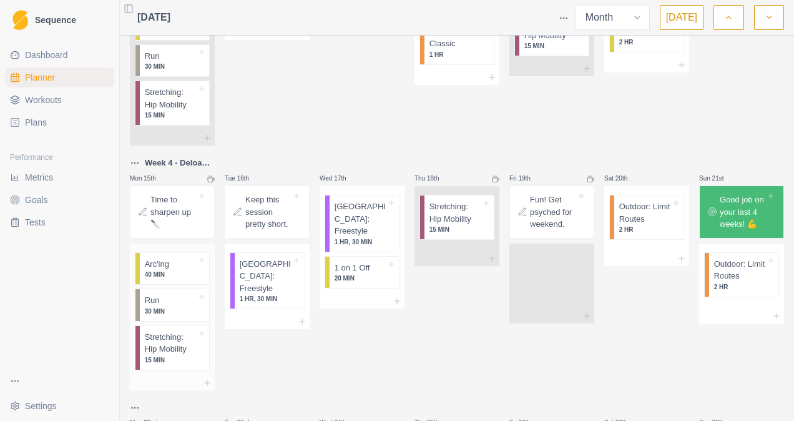
click at [155, 306] on p "30 MIN" at bounding box center [171, 310] width 52 height 9
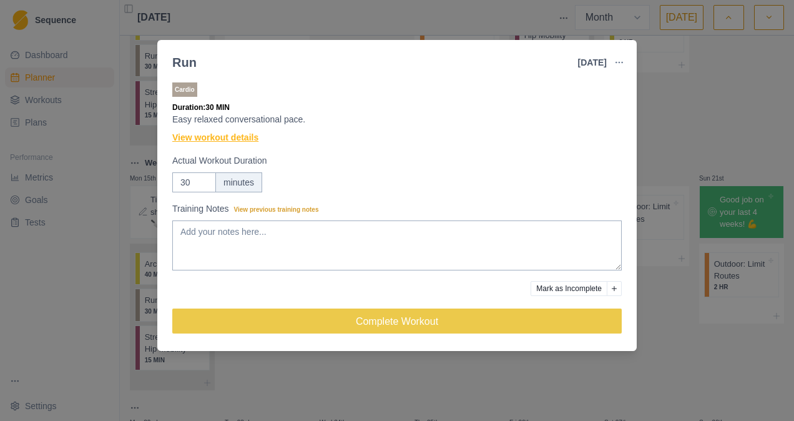
click at [210, 132] on link "View workout details" at bounding box center [215, 137] width 86 height 13
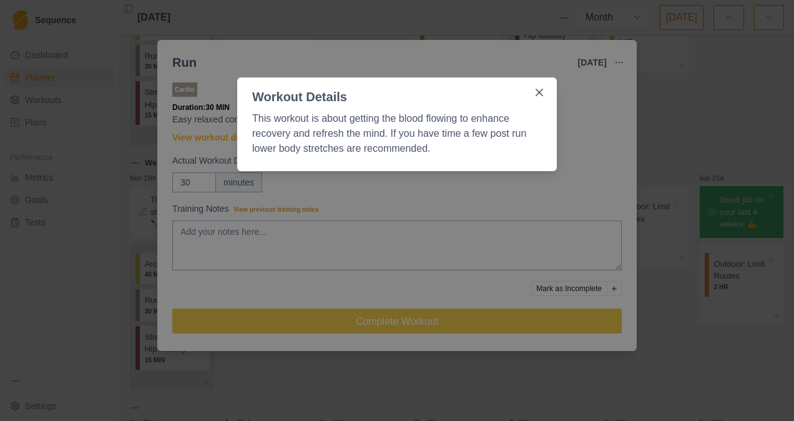
click at [150, 212] on div "Workout Details This workout is about getting the blood flowing to enhance reco…" at bounding box center [397, 210] width 794 height 421
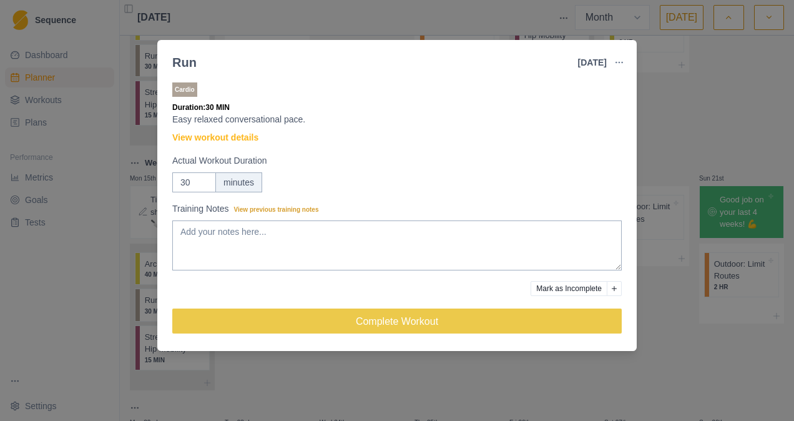
click at [110, 228] on div "Run [DATE] Link To Goal View Workout Metrics Edit Original Workout Reschedule W…" at bounding box center [397, 210] width 794 height 421
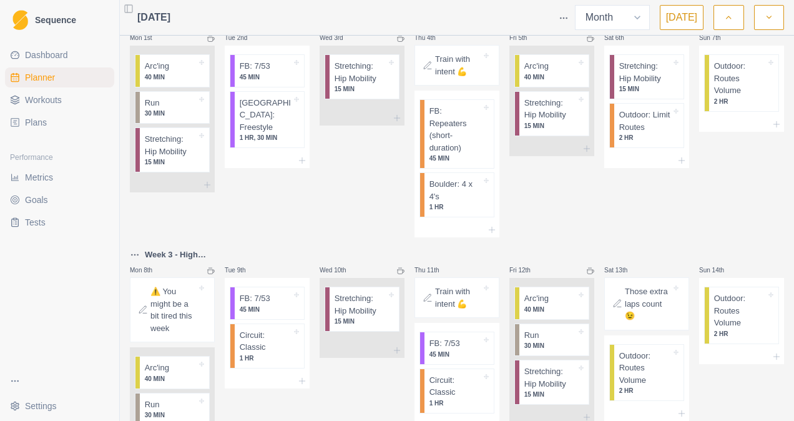
scroll to position [0, 0]
